Goal: Navigation & Orientation: Find specific page/section

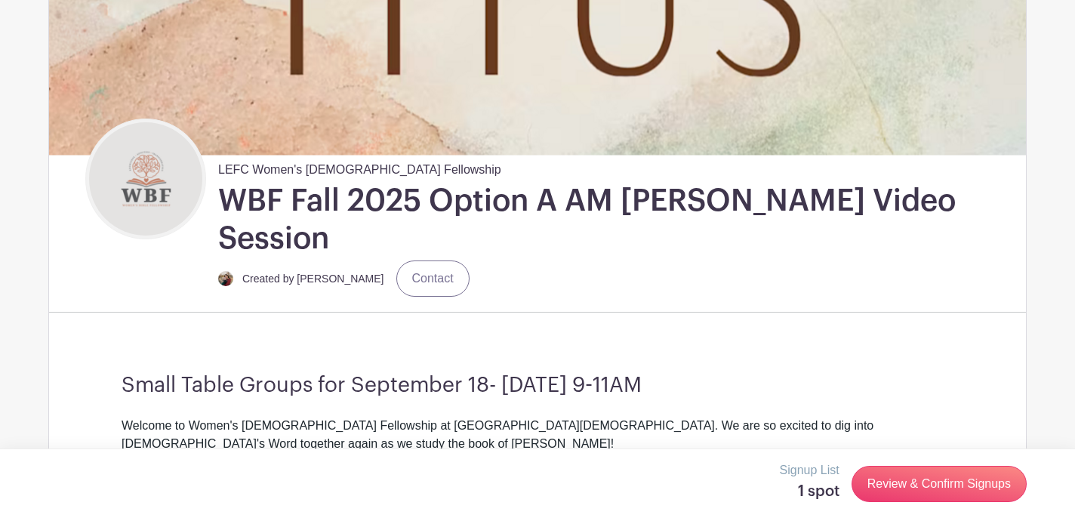
scroll to position [316, 0]
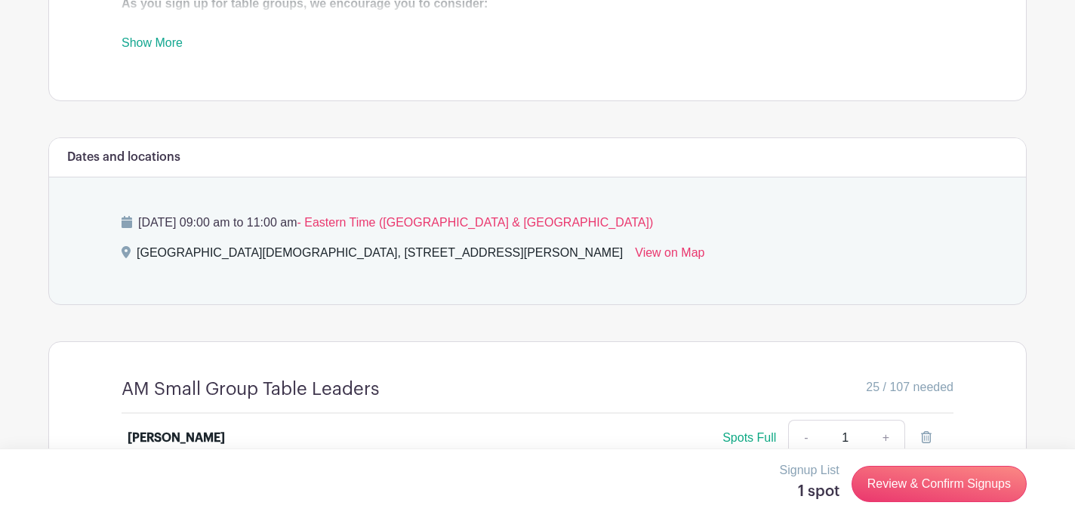
scroll to position [971, 0]
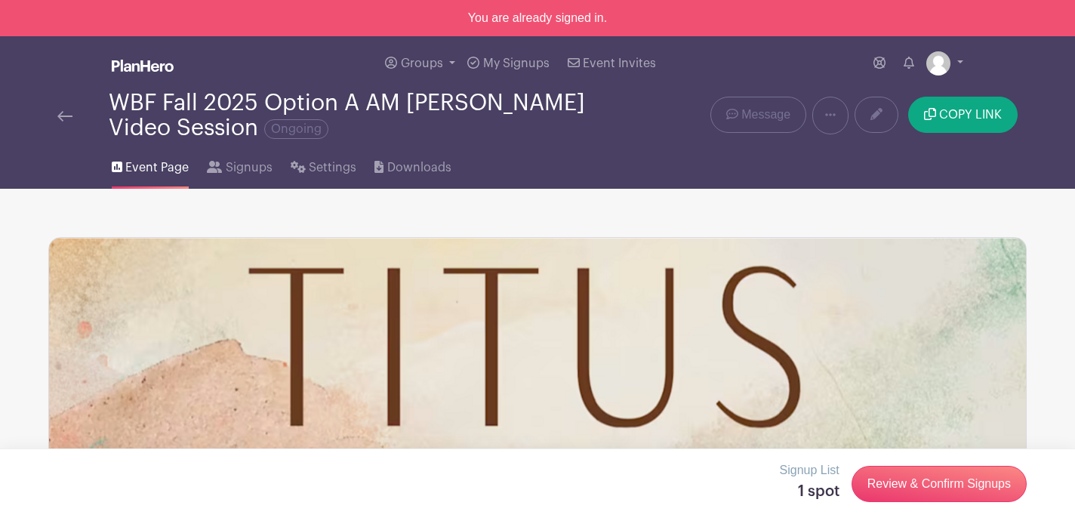
click at [60, 121] on img at bounding box center [64, 116] width 15 height 11
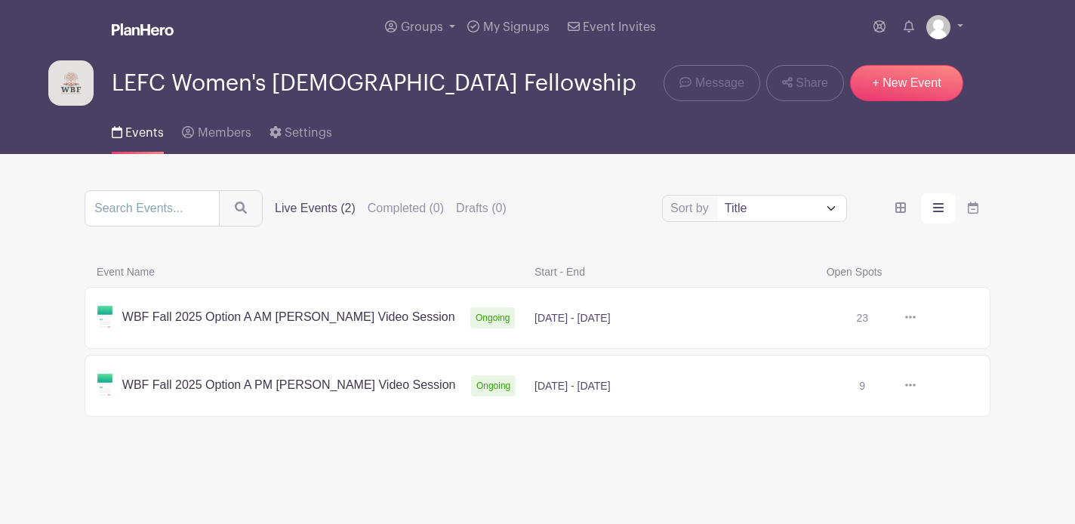
click at [915, 386] on link at bounding box center [915, 386] width 0 height 0
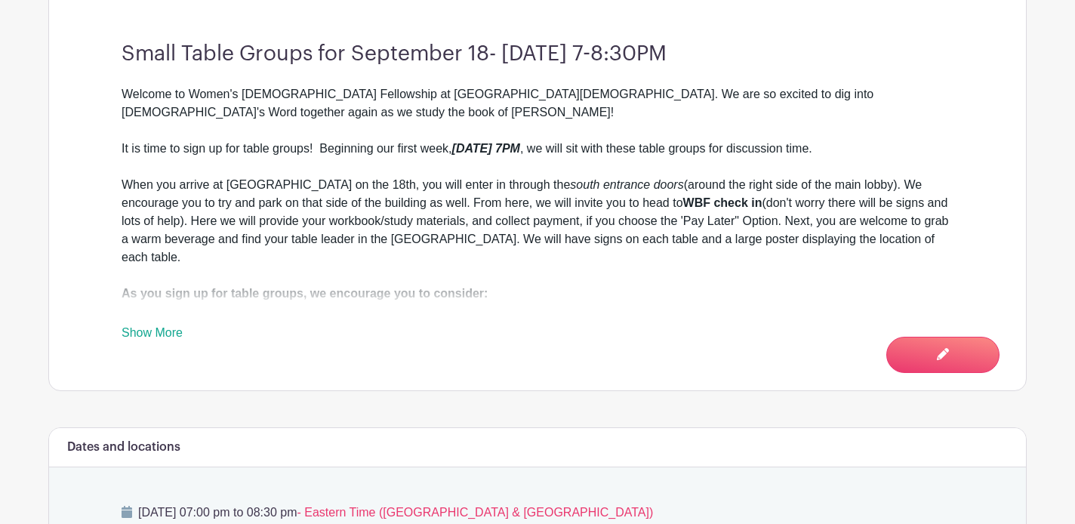
scroll to position [613, 0]
